Goal: Task Accomplishment & Management: Manage account settings

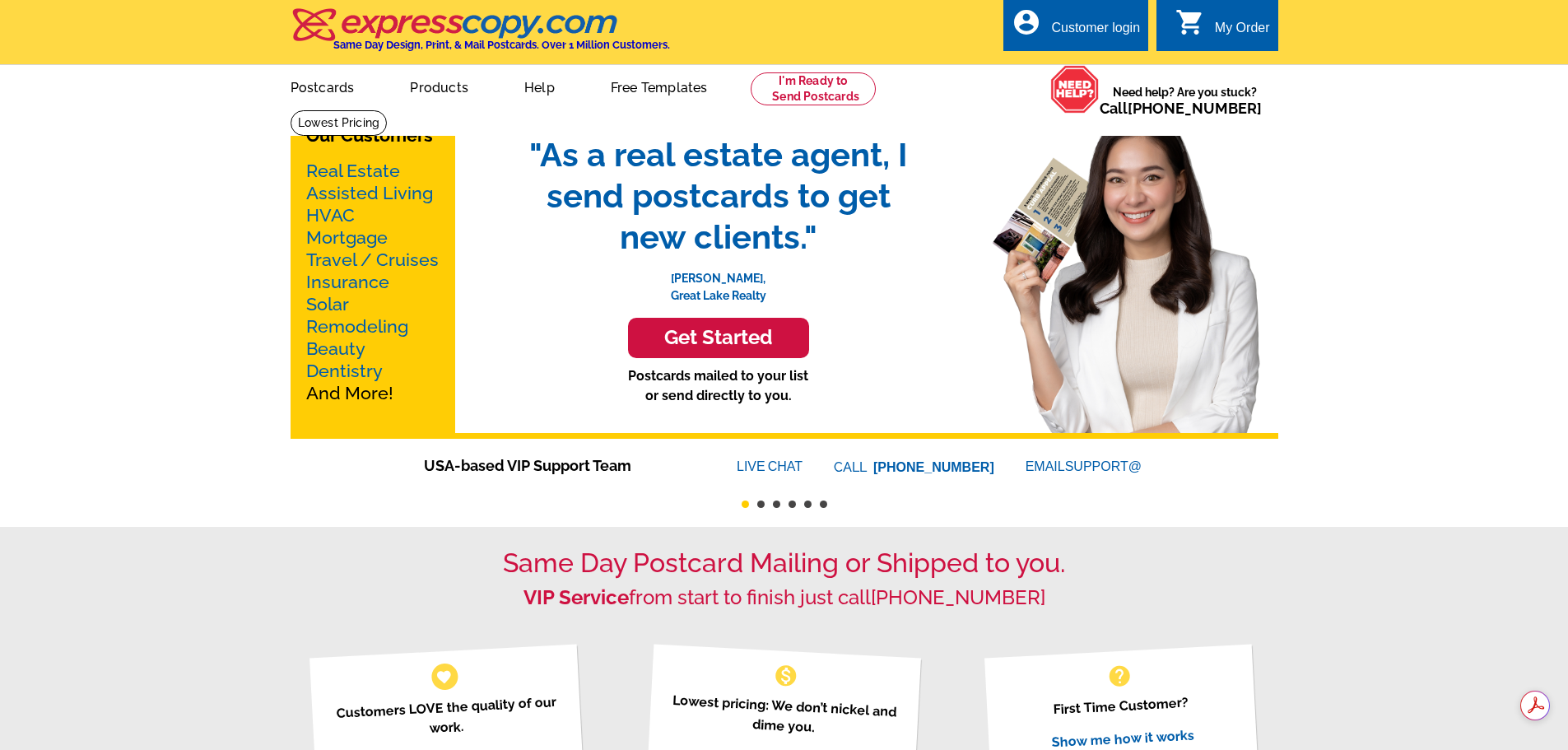
click at [1103, 30] on div "Customer login" at bounding box center [1095, 32] width 89 height 23
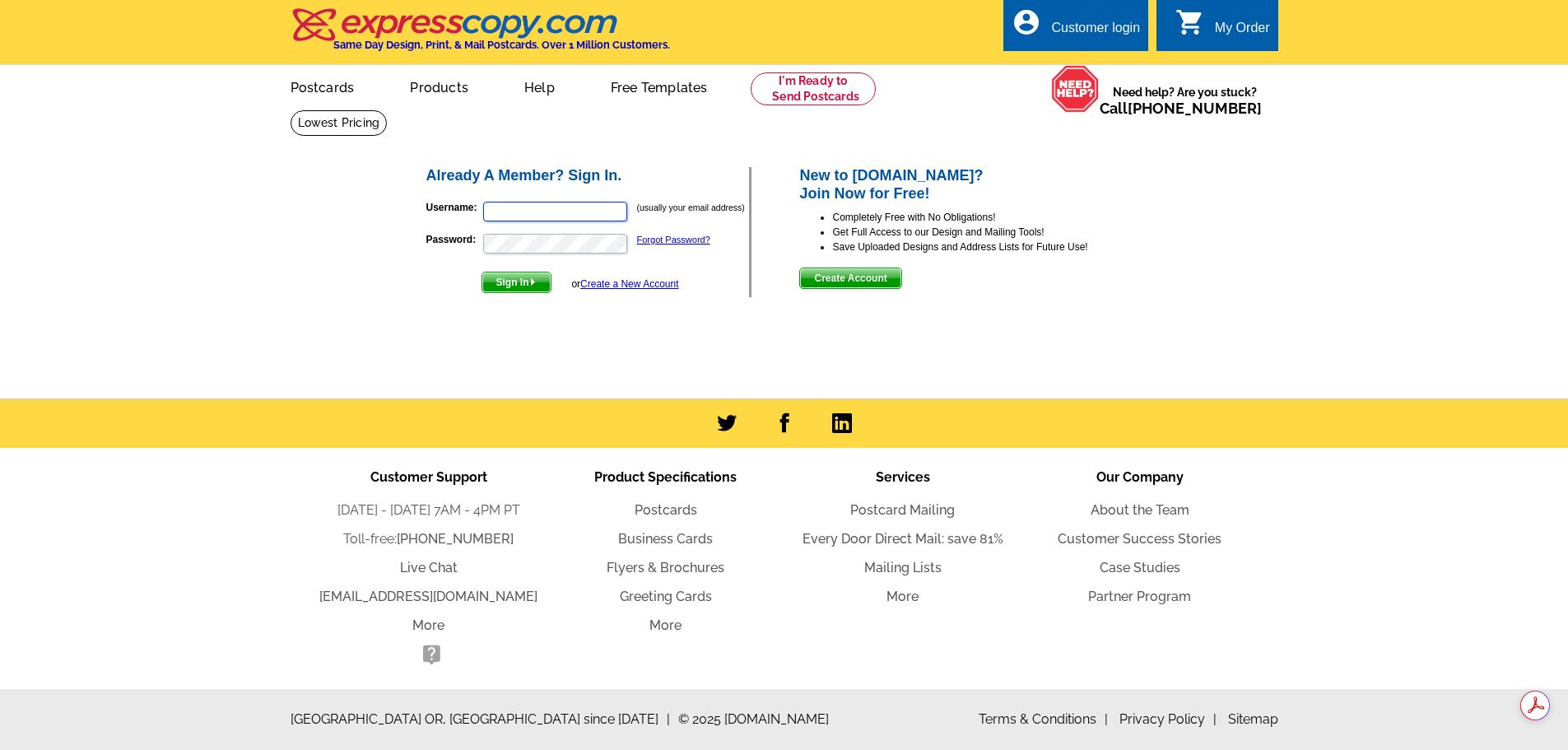
type input "[PERSON_NAME][EMAIL_ADDRESS][DOMAIN_NAME]"
click at [516, 280] on span "Sign In" at bounding box center [516, 282] width 69 height 20
